Goal: Task Accomplishment & Management: Complete application form

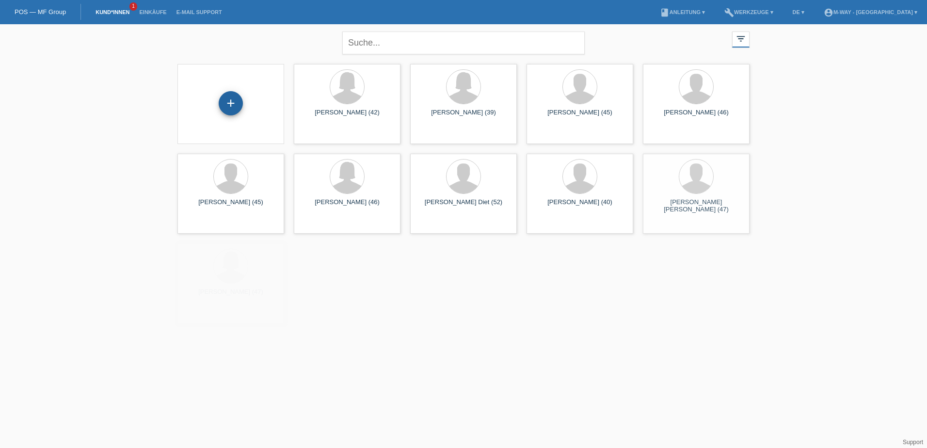
click at [221, 107] on div "+" at bounding box center [231, 103] width 24 height 24
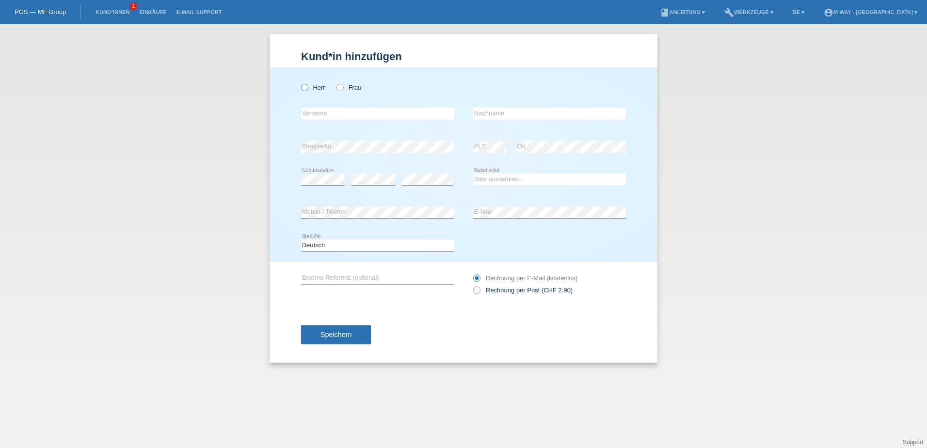
click at [300, 82] on icon at bounding box center [300, 82] width 0 height 0
click at [307, 86] on input "Herr" at bounding box center [304, 87] width 6 height 6
radio input "true"
click at [315, 114] on input "text" at bounding box center [377, 114] width 153 height 12
type input "Hakan"
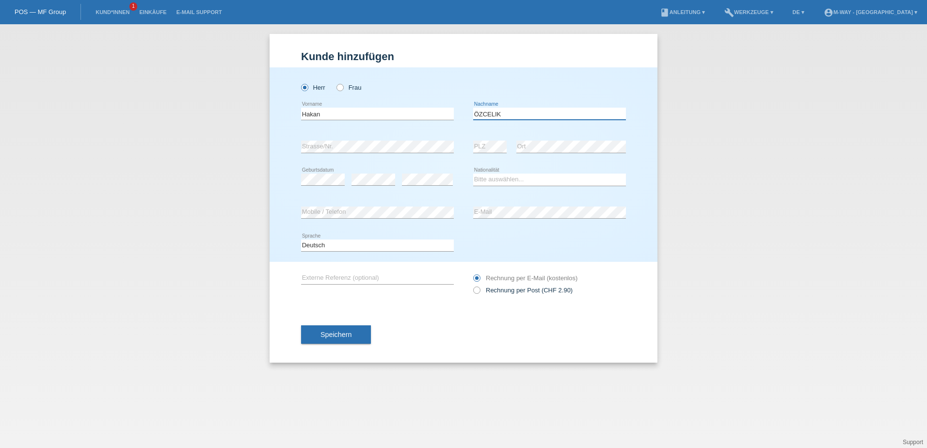
type input "ÖZCELIK"
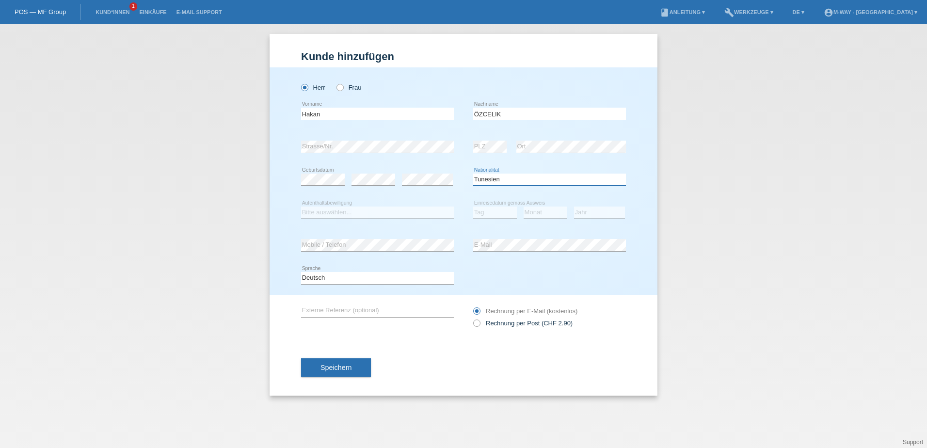
select select "TR"
select select "B"
select select "01"
select select "10"
select select "2023"
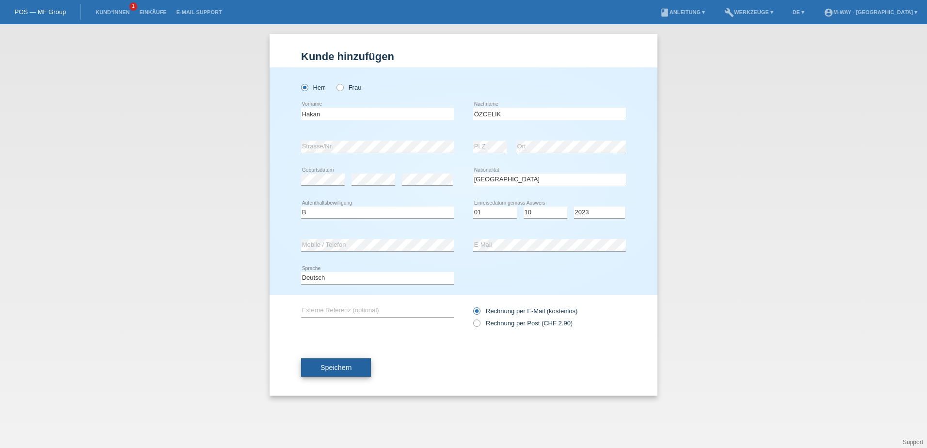
click at [364, 365] on button "Speichern" at bounding box center [336, 367] width 70 height 18
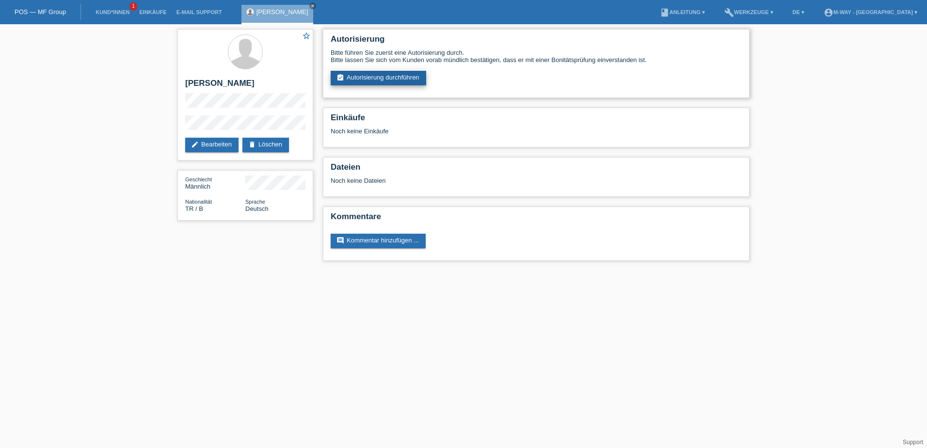
click at [381, 74] on link "assignment_turned_in Autorisierung durchführen" at bounding box center [379, 78] width 96 height 15
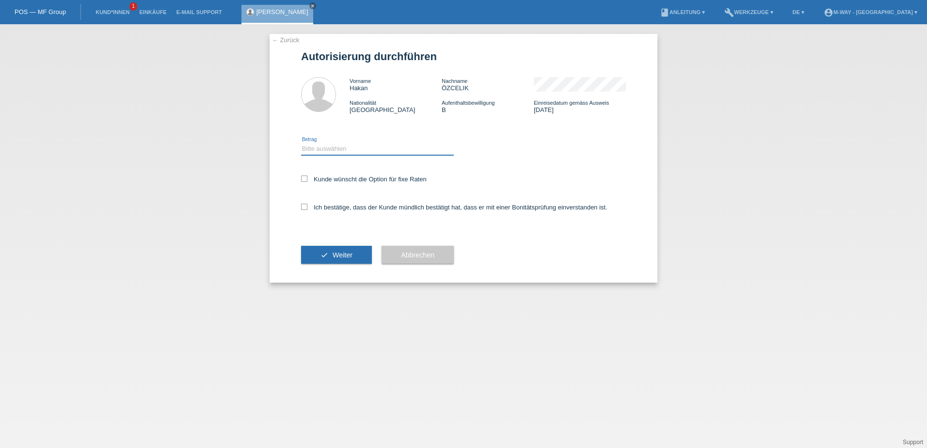
click at [353, 152] on select "Bitte auswählen CHF 1.00 - CHF 499.00 CHF 500.00 - CHF 1'999.00 CHF 2'000.00 - …" at bounding box center [377, 149] width 153 height 12
select select "2"
click at [301, 143] on select "Bitte auswählen CHF 1.00 - CHF 499.00 CHF 500.00 - CHF 1'999.00 CHF 2'000.00 - …" at bounding box center [377, 149] width 153 height 12
click at [333, 178] on label "Kunde wünscht die Option für fixe Raten" at bounding box center [364, 179] width 126 height 7
click at [307, 178] on input "Kunde wünscht die Option für fixe Raten" at bounding box center [304, 179] width 6 height 6
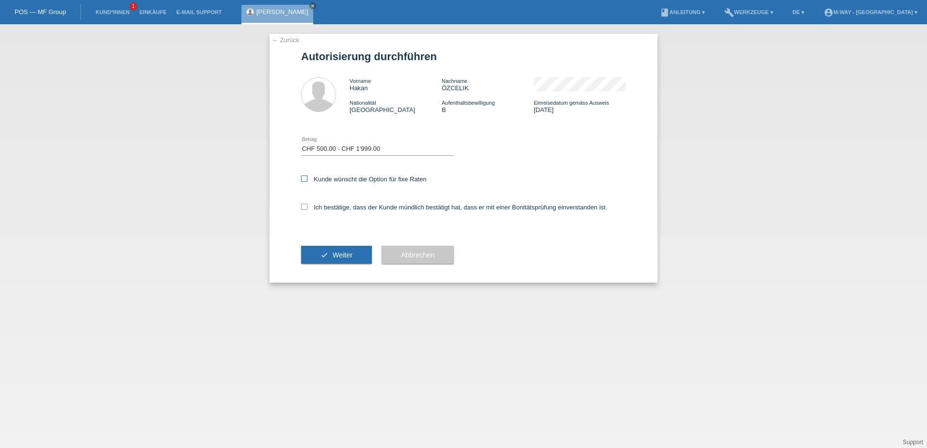
checkbox input "true"
click at [334, 206] on label "Ich bestätige, dass der Kunde mündlich bestätigt hat, dass er mit einer Bonität…" at bounding box center [454, 207] width 307 height 7
click at [307, 206] on input "Ich bestätige, dass der Kunde mündlich bestätigt hat, dass er mit einer Bonität…" at bounding box center [304, 207] width 6 height 6
checkbox input "true"
click at [336, 252] on span "Weiter" at bounding box center [343, 255] width 20 height 8
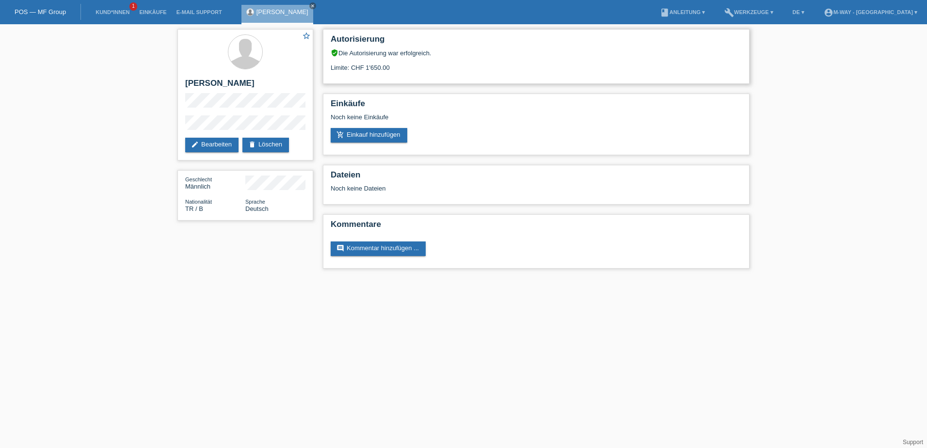
drag, startPoint x: 365, startPoint y: 67, endPoint x: 414, endPoint y: 69, distance: 49.5
click at [414, 69] on div "Limite: CHF 1'650.00" at bounding box center [536, 64] width 411 height 15
drag, startPoint x: 414, startPoint y: 69, endPoint x: 584, endPoint y: 70, distance: 169.7
click at [584, 70] on div "Limite: CHF 1'650.00" at bounding box center [536, 64] width 411 height 15
click at [357, 134] on link "add_shopping_cart Einkauf hinzufügen" at bounding box center [369, 135] width 77 height 15
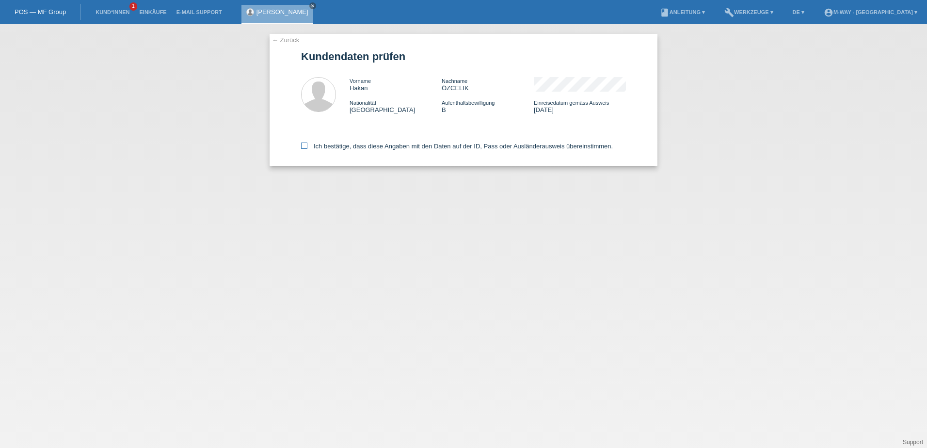
click at [304, 146] on icon at bounding box center [304, 146] width 6 height 6
click at [304, 146] on input "Ich bestätige, dass diese Angaben mit den Daten auf der ID, Pass oder Ausländer…" at bounding box center [304, 146] width 6 height 6
checkbox input "true"
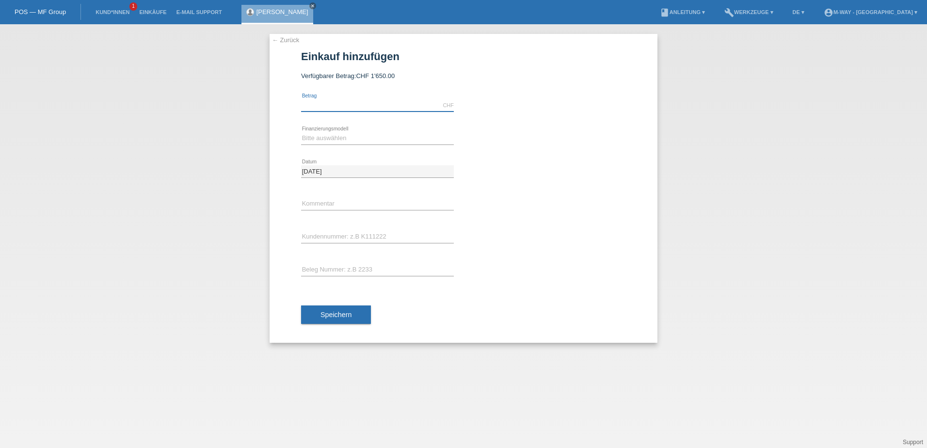
click at [364, 103] on input "text" at bounding box center [377, 105] width 153 height 12
click at [536, 162] on div "03.10.2025 error Datum" at bounding box center [463, 171] width 325 height 33
click at [290, 38] on link "← Zurück" at bounding box center [285, 39] width 27 height 7
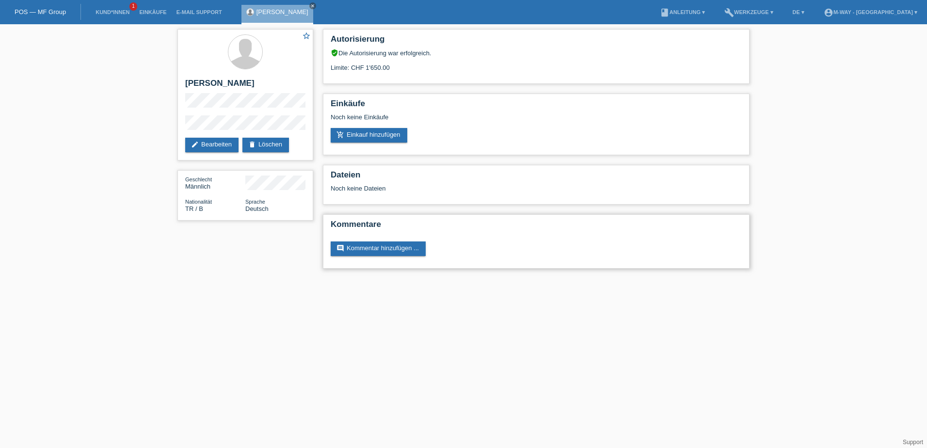
drag, startPoint x: 186, startPoint y: 37, endPoint x: 471, endPoint y: 250, distance: 355.6
click at [471, 250] on div "star_border [PERSON_NAME] edit Bearbeiten delete Löschen Geschlecht Männlich Na…" at bounding box center [464, 151] width 582 height 254
